Goal: Find specific page/section: Find specific page/section

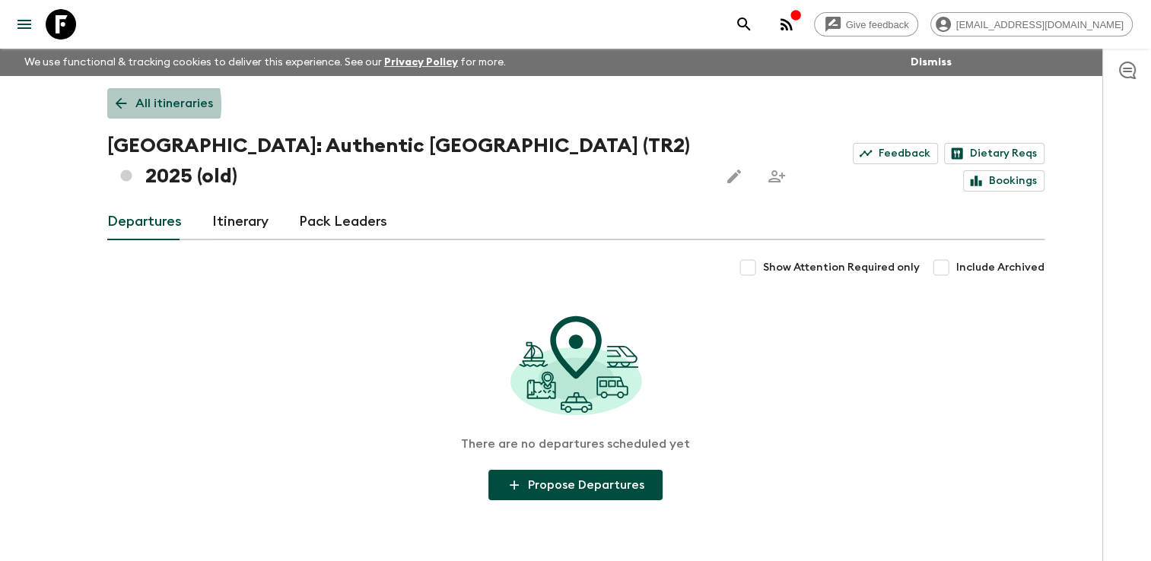
click at [119, 105] on icon at bounding box center [121, 103] width 17 height 17
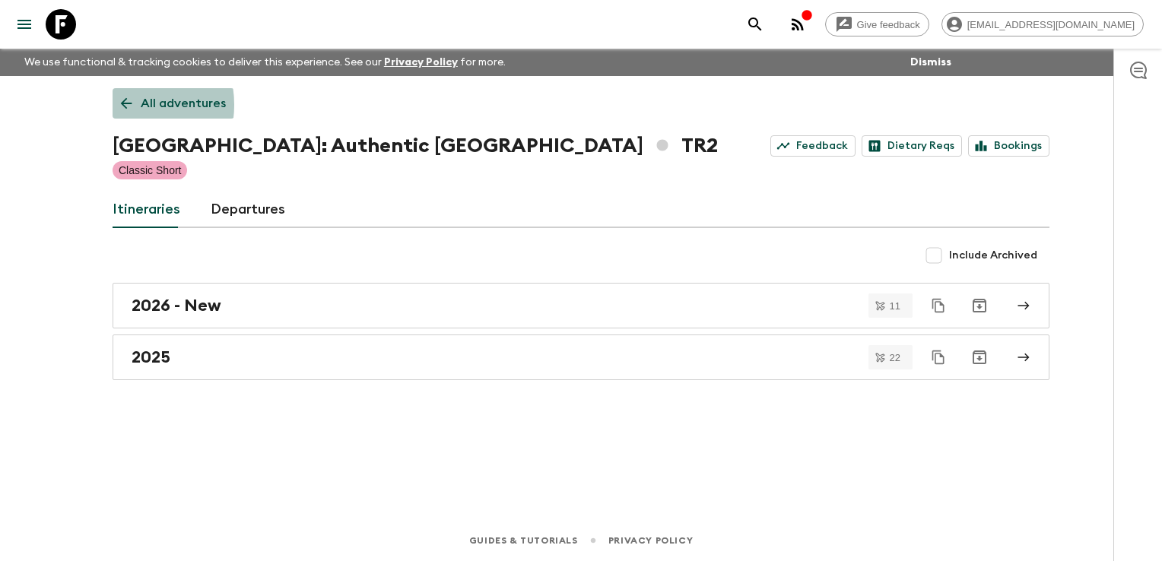
click at [119, 105] on icon at bounding box center [126, 103] width 17 height 17
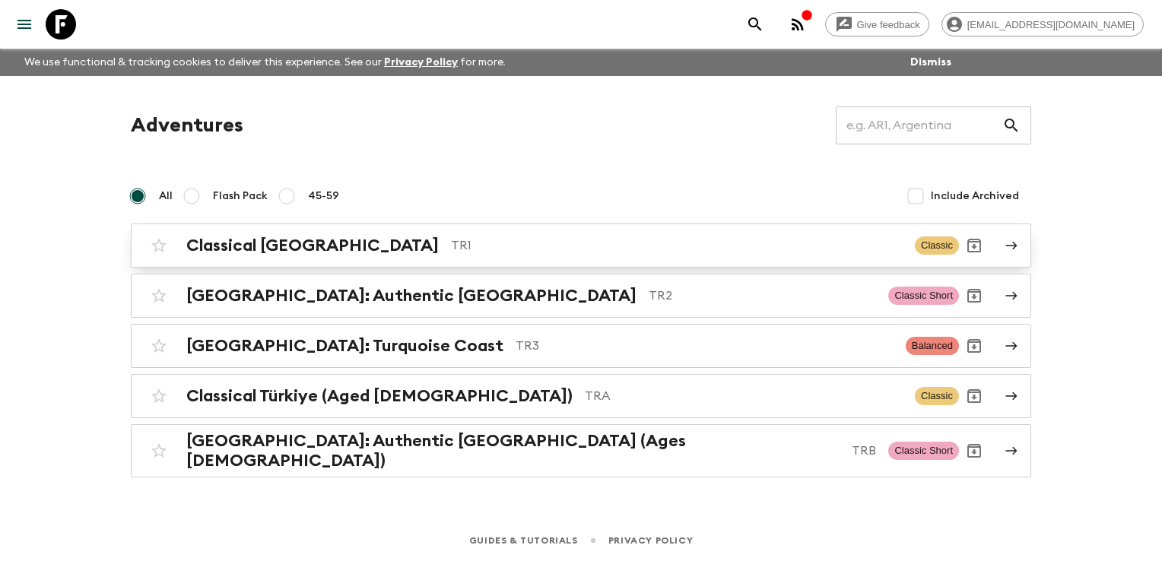
click at [231, 239] on h2 "Classical [GEOGRAPHIC_DATA]" at bounding box center [312, 246] width 253 height 20
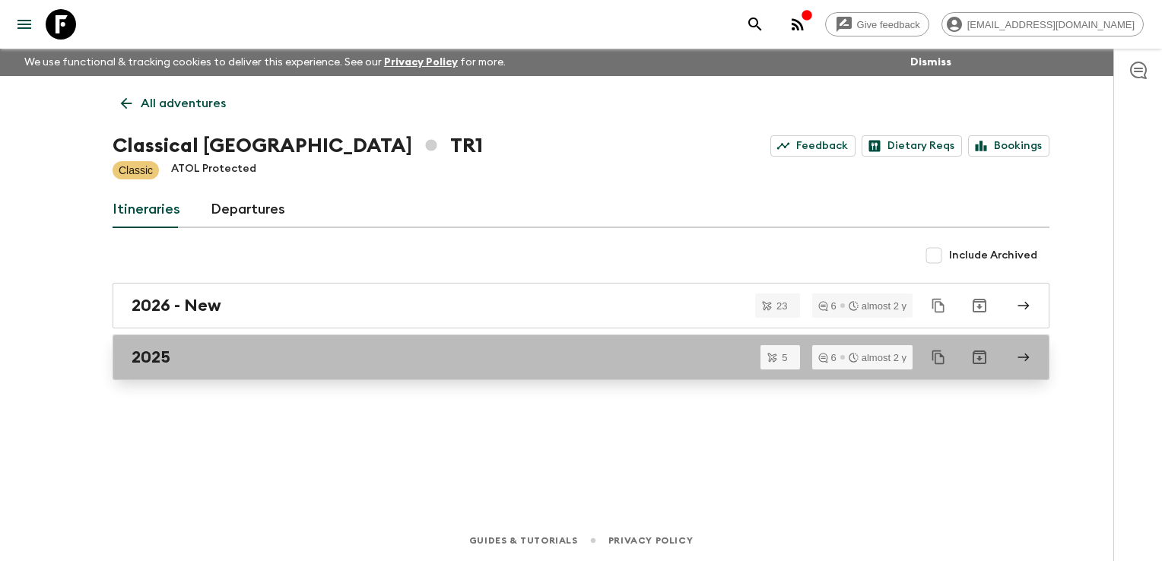
click at [221, 361] on div "2025" at bounding box center [567, 358] width 870 height 20
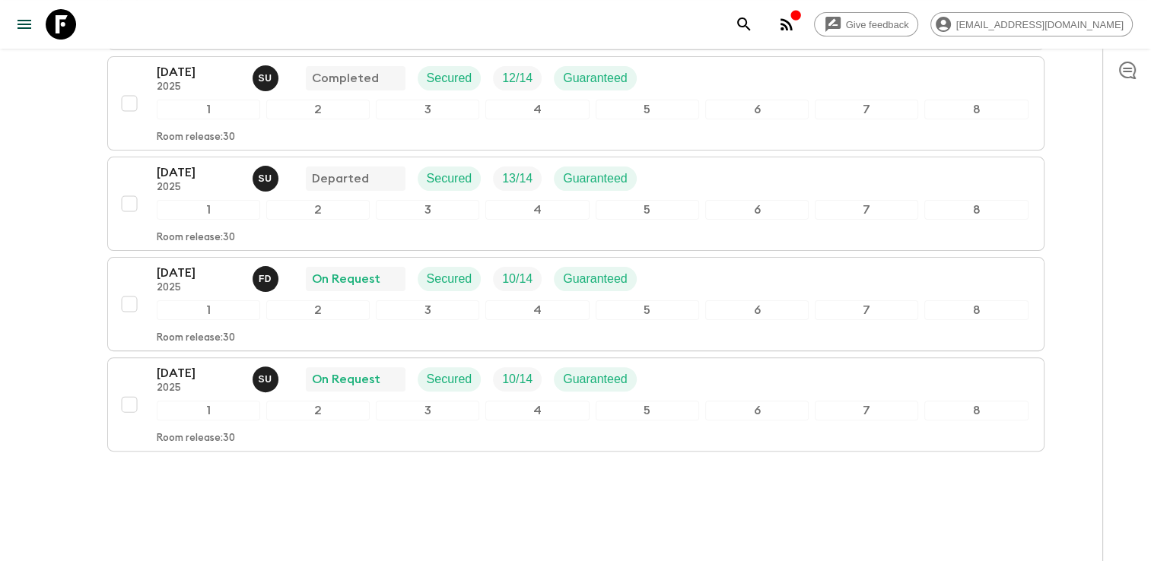
scroll to position [380, 0]
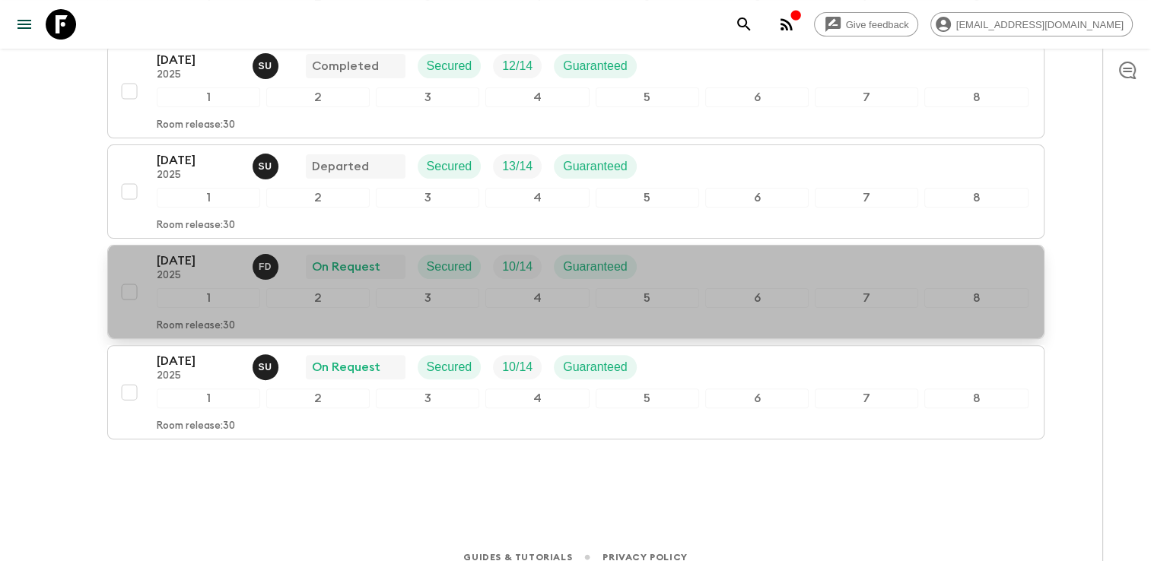
click at [699, 272] on div "[DATE] 2025 F D On Request Secured 10 / 14 Guaranteed" at bounding box center [593, 267] width 872 height 30
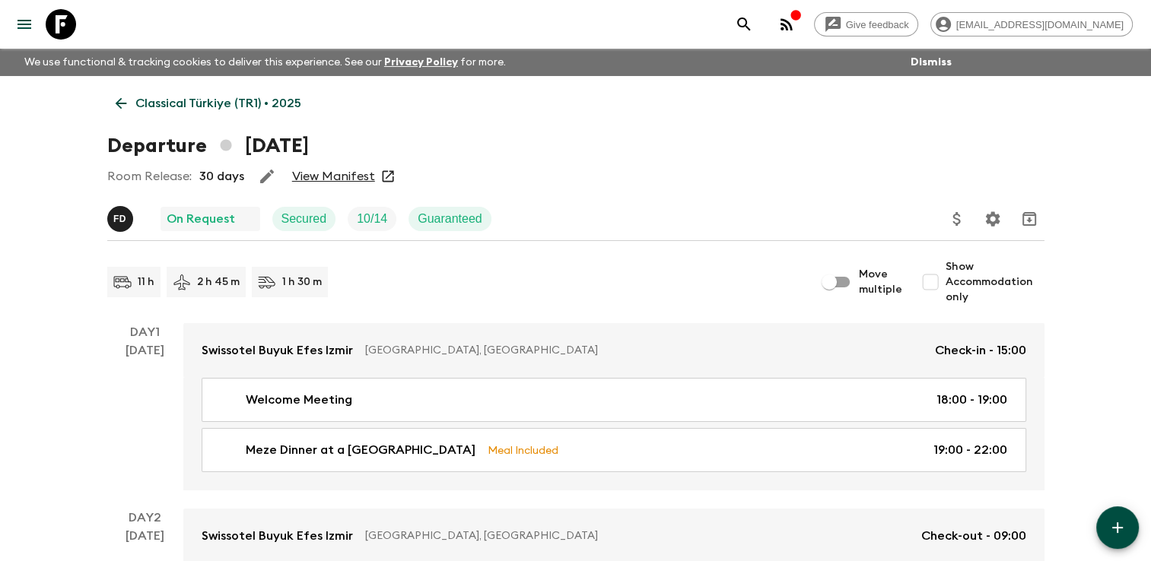
click at [347, 181] on link "View Manifest" at bounding box center [333, 176] width 83 height 15
